Goal: Task Accomplishment & Management: Use online tool/utility

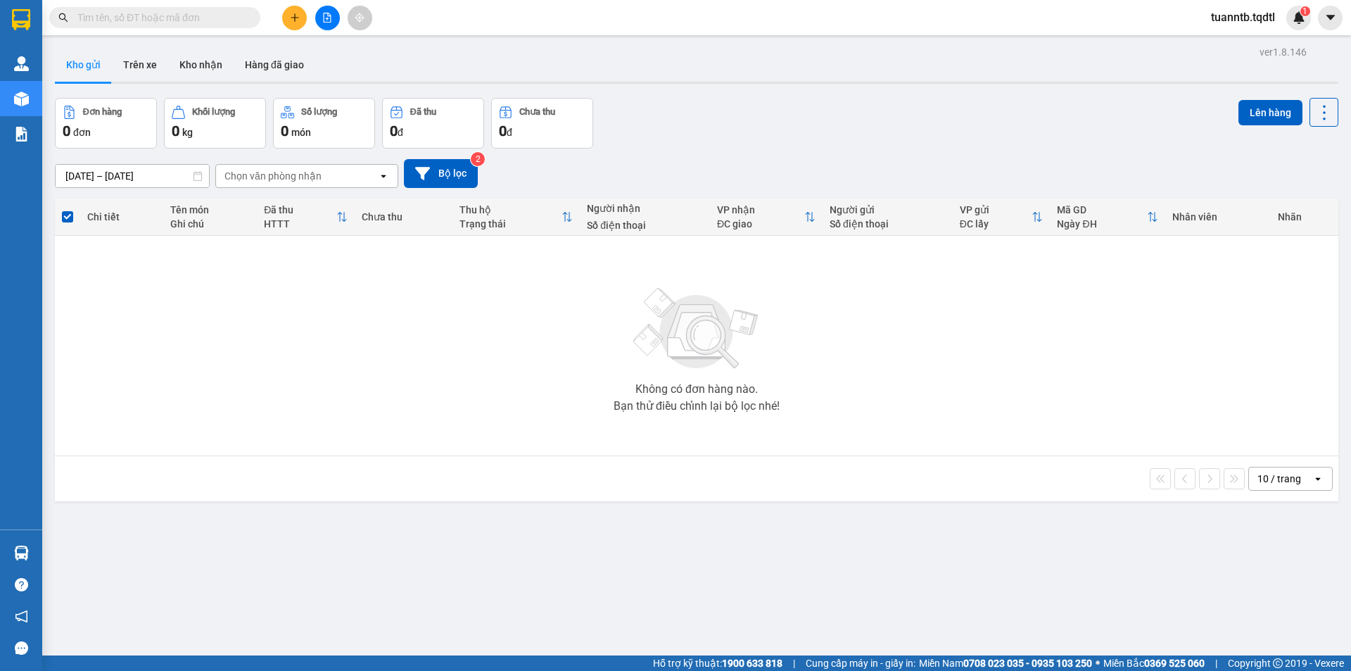
click at [327, 22] on icon "file-add" at bounding box center [328, 18] width 8 height 10
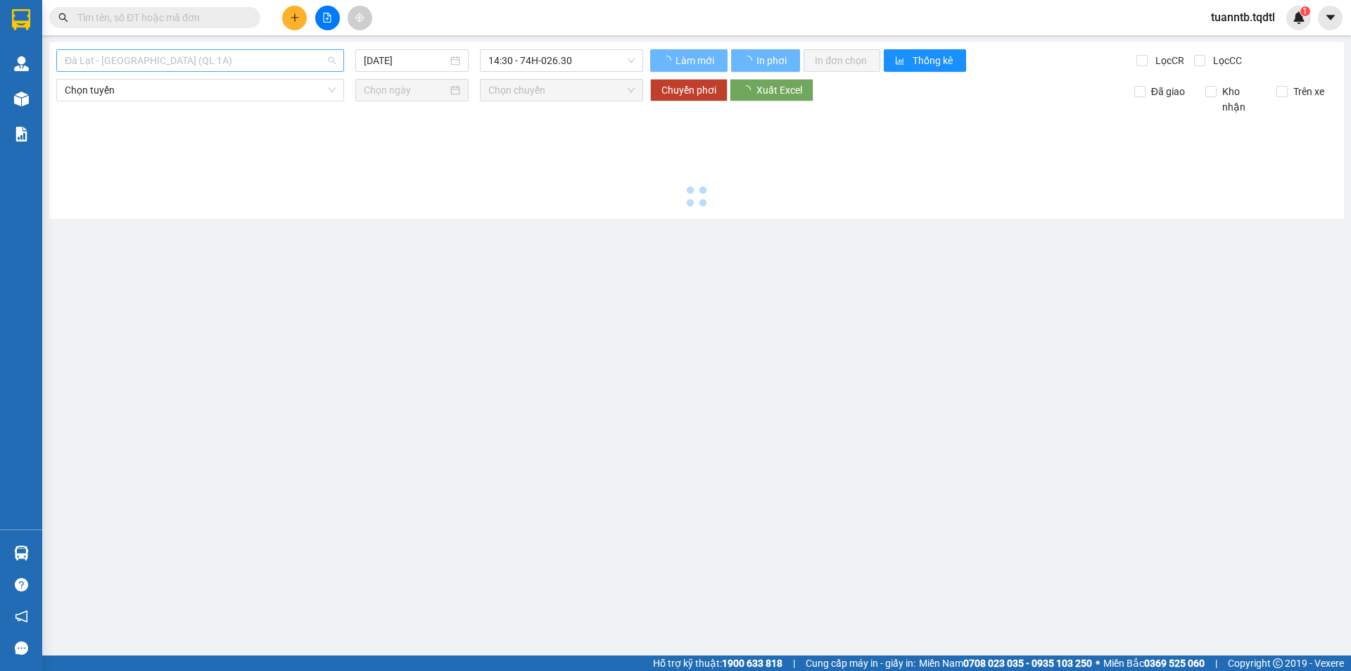
click at [249, 66] on span "Đà Lạt - [GEOGRAPHIC_DATA] (QL 1A)" at bounding box center [200, 60] width 271 height 21
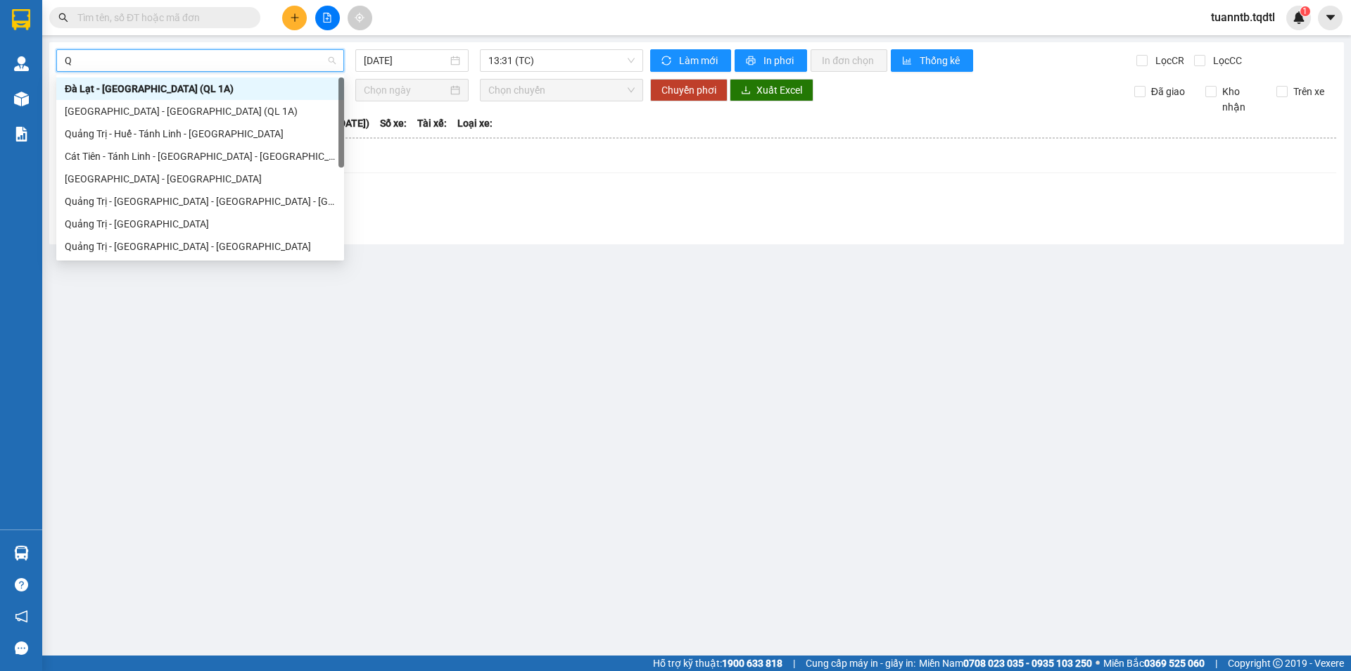
type input "QU"
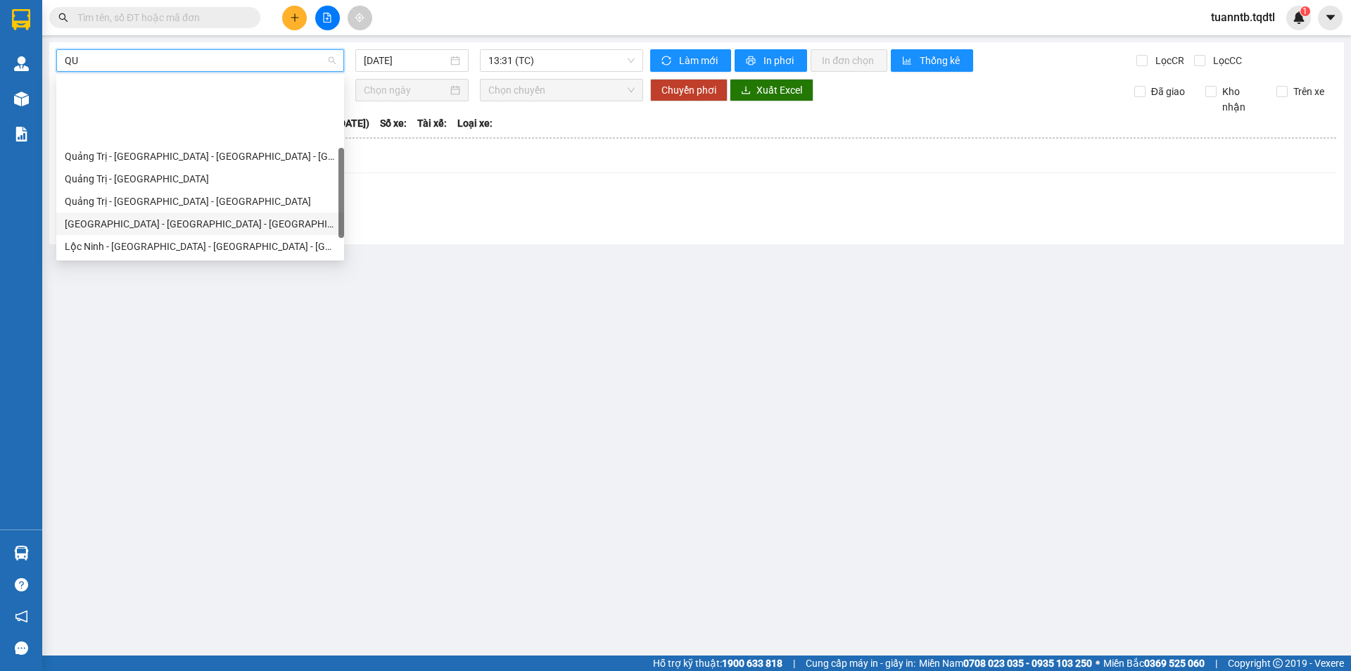
scroll to position [90, 0]
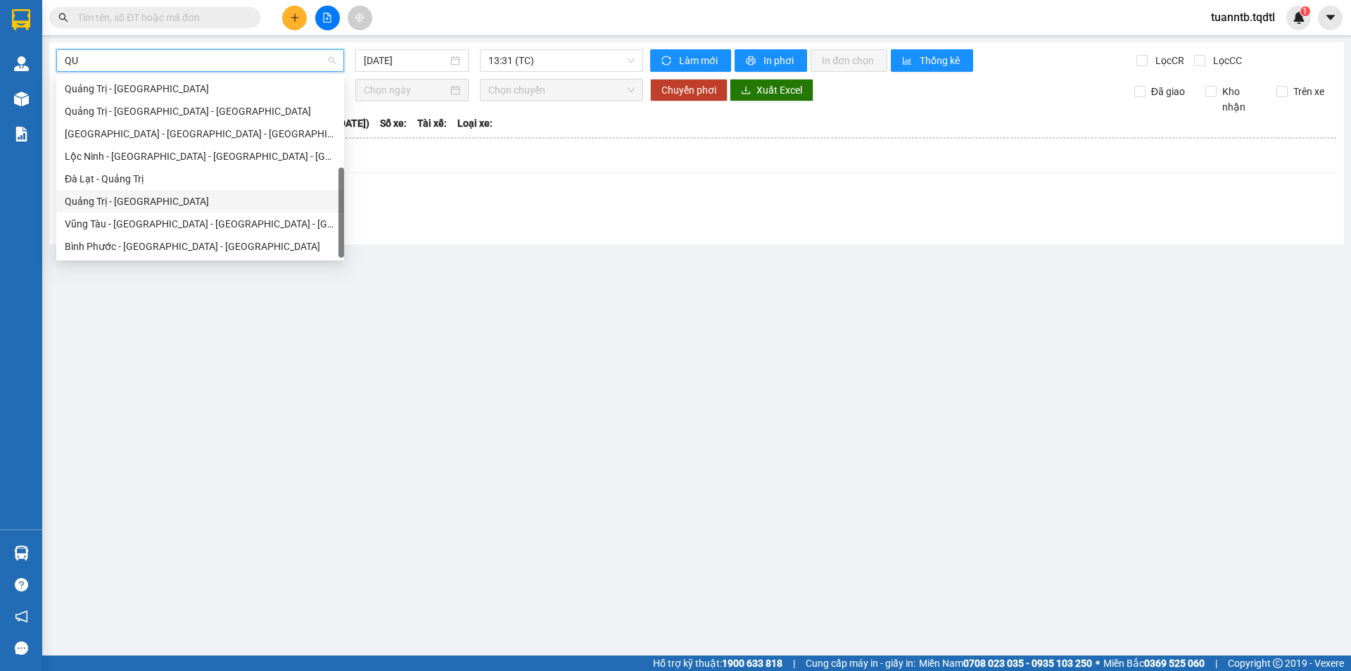
click at [138, 198] on div "Quảng Trị - [GEOGRAPHIC_DATA]" at bounding box center [200, 201] width 271 height 15
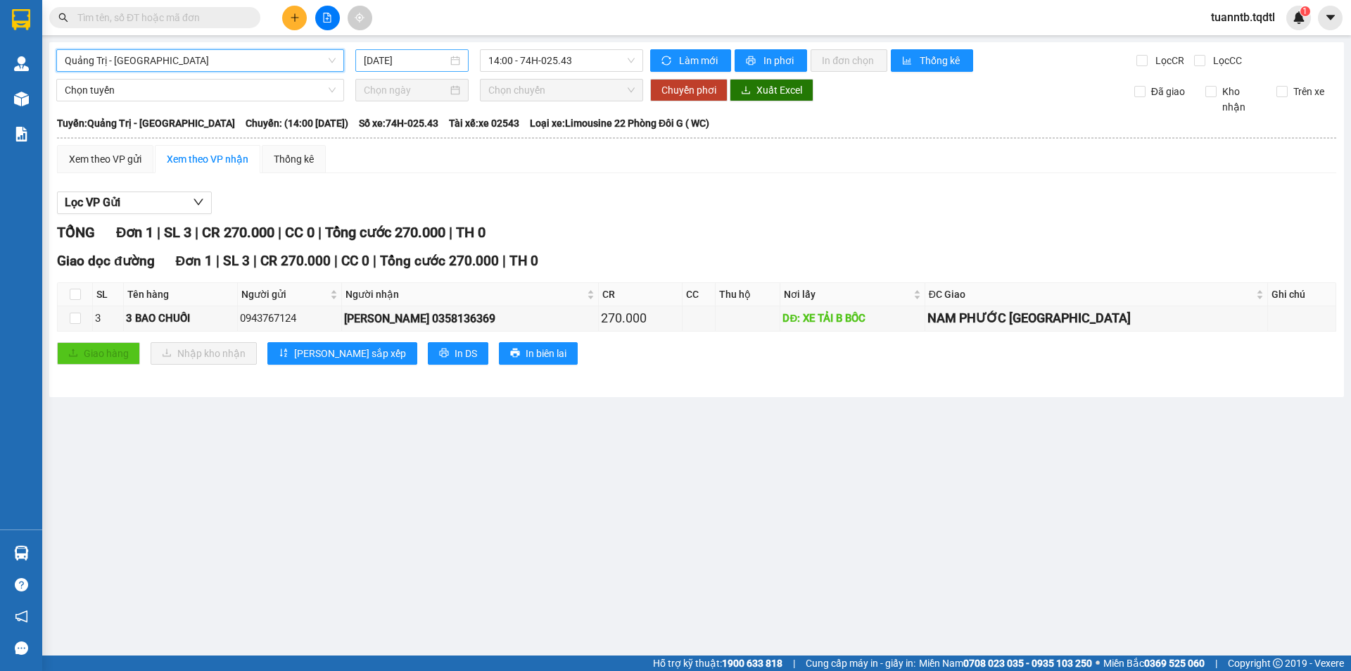
click at [439, 63] on input "[DATE]" at bounding box center [406, 60] width 84 height 15
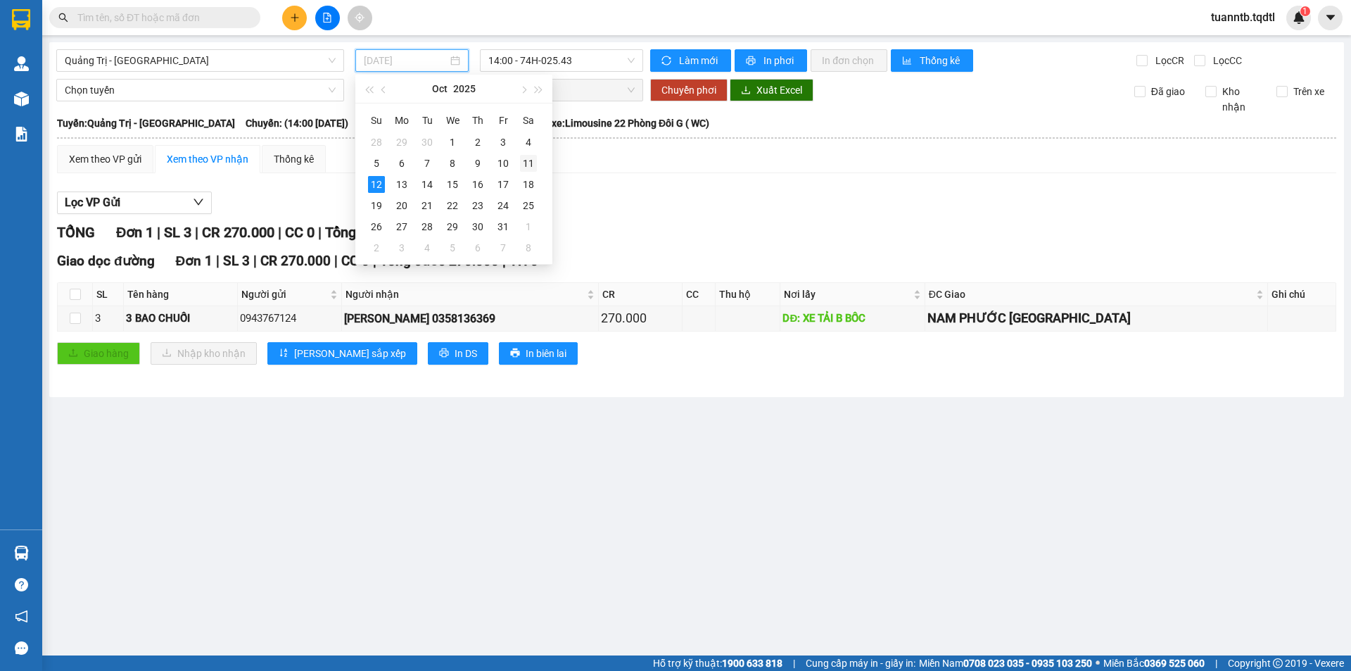
click at [526, 166] on div "11" at bounding box center [528, 163] width 17 height 17
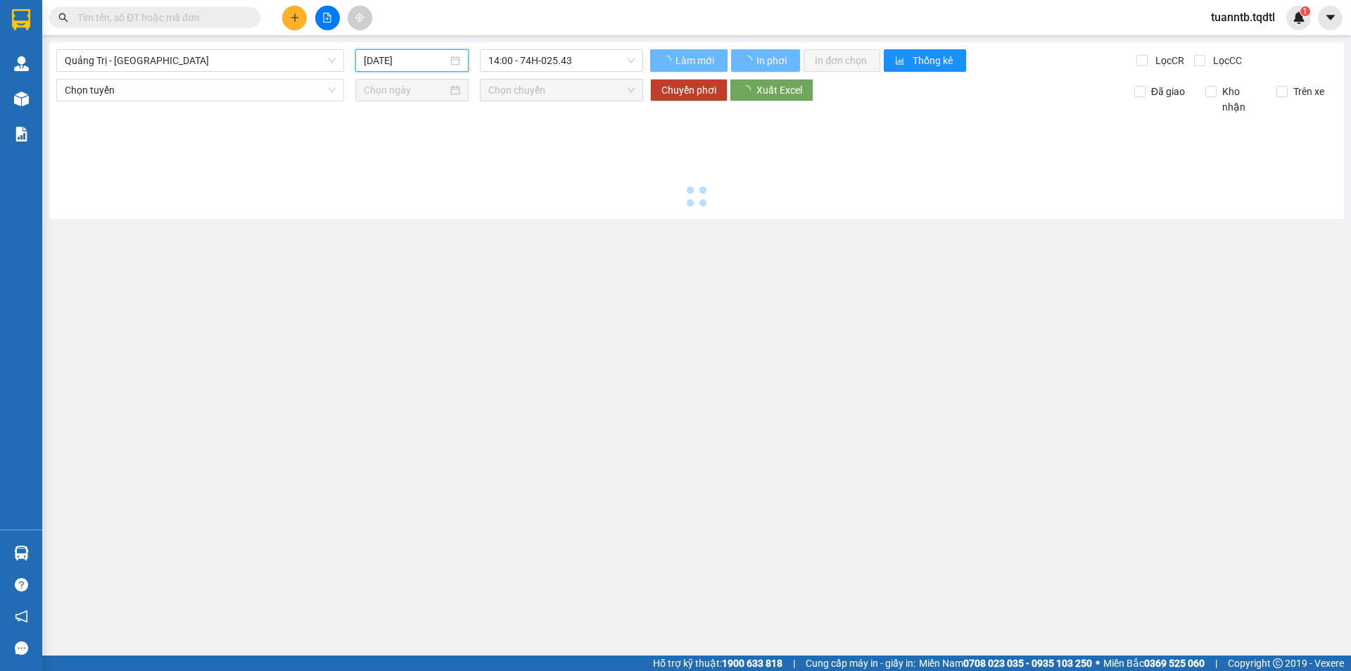
type input "[DATE]"
